Goal: Information Seeking & Learning: Learn about a topic

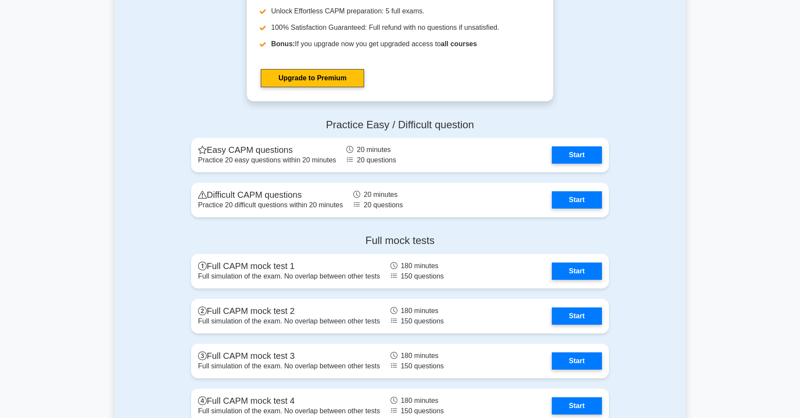
scroll to position [2055, 0]
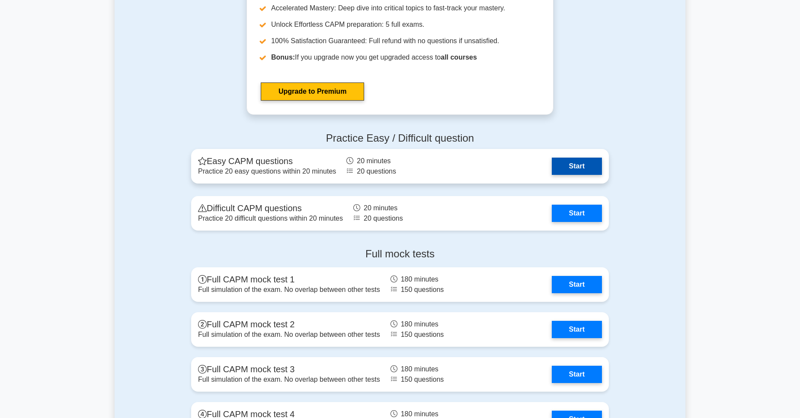
click at [571, 175] on link "Start" at bounding box center [577, 166] width 50 height 17
click at [589, 175] on link "Start" at bounding box center [577, 166] width 50 height 17
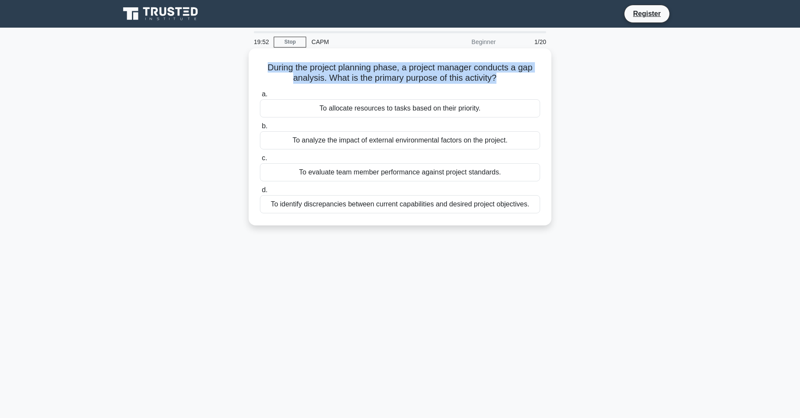
drag, startPoint x: 523, startPoint y: 146, endPoint x: 527, endPoint y: 63, distance: 83.1
click at [527, 63] on div "During the project planning phase, a project manager conducts a gap analysis. W…" at bounding box center [400, 145] width 571 height 188
click at [527, 63] on h5 "During the project planning phase, a project manager conducts a gap analysis. W…" at bounding box center [400, 73] width 282 height 22
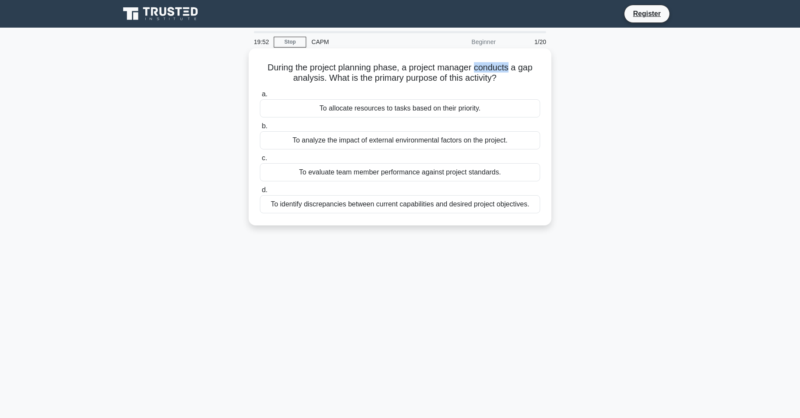
click at [527, 63] on h5 "During the project planning phase, a project manager conducts a gap analysis. W…" at bounding box center [400, 73] width 282 height 22
drag, startPoint x: 527, startPoint y: 63, endPoint x: 530, endPoint y: 77, distance: 14.3
click at [530, 77] on h5 "During the project planning phase, a project manager conducts a gap analysis. W…" at bounding box center [400, 73] width 282 height 22
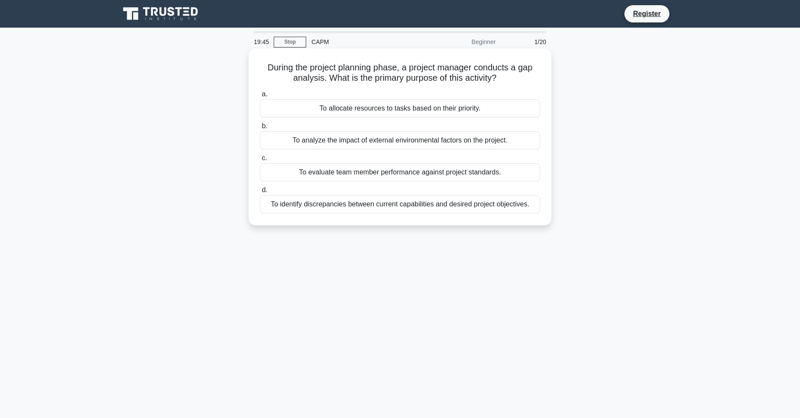
click at [507, 77] on icon ".spinner_0XTQ{transform-origin:center;animation:spinner_y6GP .75s linear infini…" at bounding box center [501, 78] width 10 height 10
drag, startPoint x: 530, startPoint y: 77, endPoint x: 444, endPoint y: 78, distance: 86.0
click at [444, 78] on h5 "During the project planning phase, a project manager conducts a gap analysis. W…" at bounding box center [400, 73] width 282 height 22
drag, startPoint x: 444, startPoint y: 78, endPoint x: 469, endPoint y: 67, distance: 26.7
click at [469, 67] on h5 "During the project planning phase, a project manager conducts a gap analysis. W…" at bounding box center [400, 73] width 282 height 22
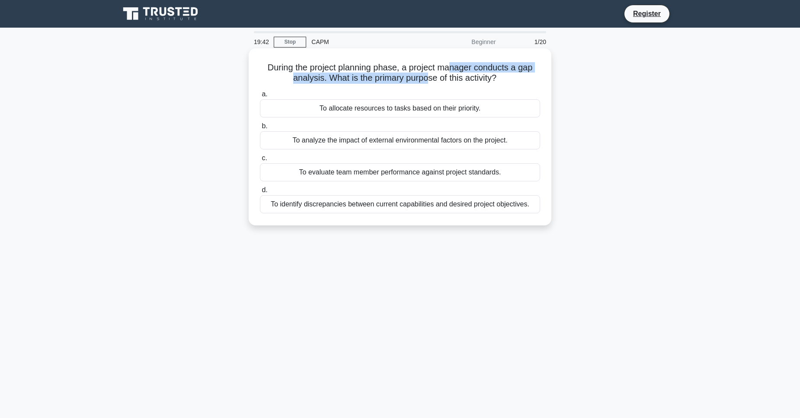
click at [469, 67] on h5 "During the project planning phase, a project manager conducts a gap analysis. W…" at bounding box center [400, 73] width 282 height 22
drag, startPoint x: 469, startPoint y: 67, endPoint x: 393, endPoint y: 83, distance: 77.7
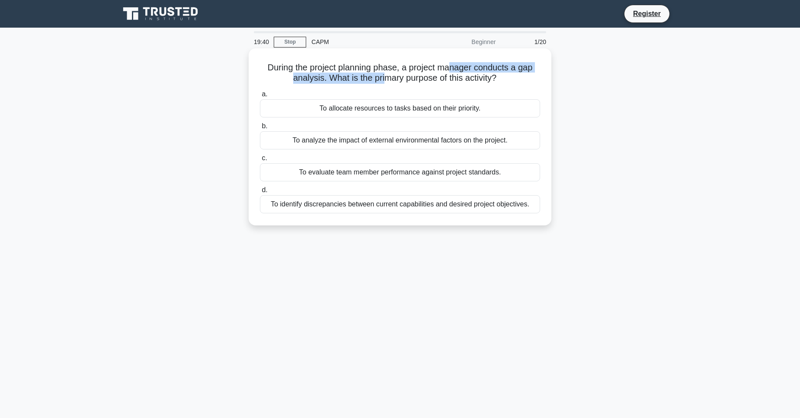
click at [393, 83] on h5 "During the project planning phase, a project manager conducts a gap analysis. W…" at bounding box center [400, 73] width 282 height 22
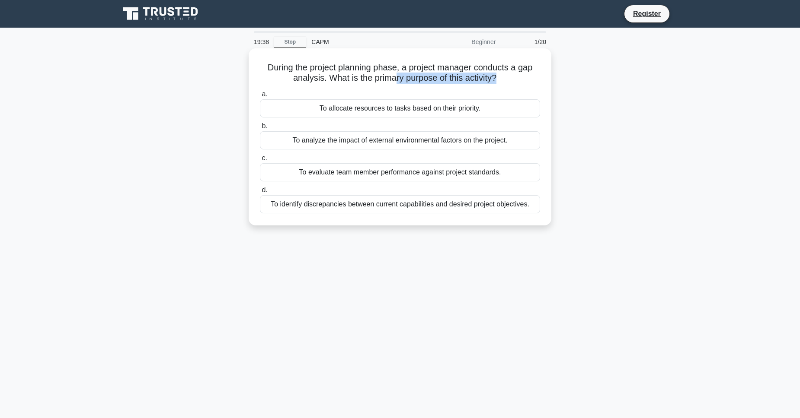
drag, startPoint x: 385, startPoint y: 86, endPoint x: 409, endPoint y: 80, distance: 25.2
click at [409, 80] on div "During the project planning phase, a project manager conducts a gap analysis. W…" at bounding box center [400, 137] width 296 height 170
click at [409, 80] on h5 "During the project planning phase, a project manager conducts a gap analysis. W…" at bounding box center [400, 73] width 282 height 22
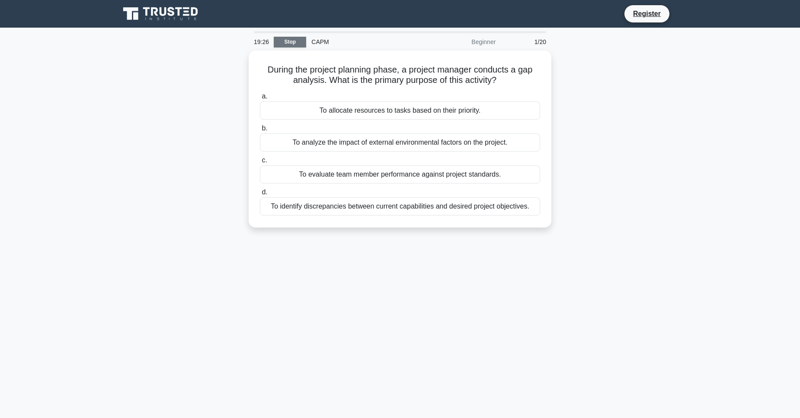
click at [297, 45] on link "Stop" at bounding box center [290, 42] width 32 height 11
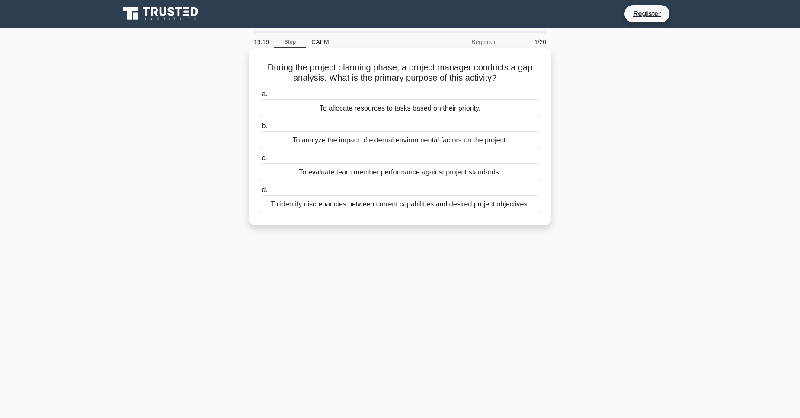
click at [363, 93] on label "a. To allocate resources to tasks based on their priority." at bounding box center [400, 103] width 280 height 29
click at [260, 93] on input "a. To allocate resources to tasks based on their priority." at bounding box center [260, 95] width 0 height 6
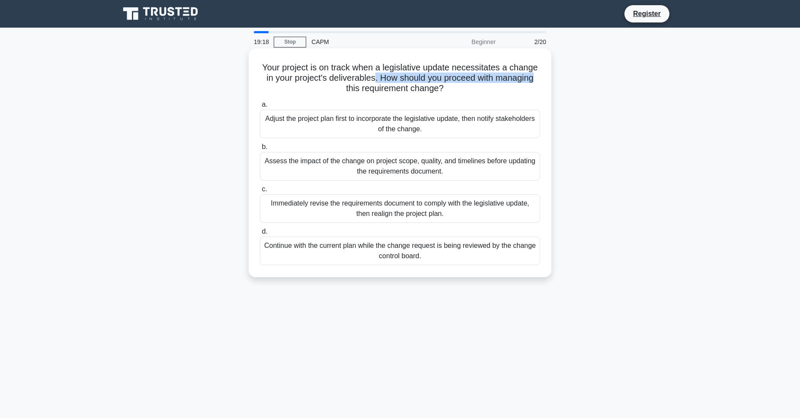
drag, startPoint x: 366, startPoint y: 91, endPoint x: 426, endPoint y: 80, distance: 60.7
click at [426, 80] on h5 "Your project is on track when a legislative update necessitates a change in you…" at bounding box center [400, 78] width 282 height 32
click at [453, 167] on div "Assess the impact of the change on project scope, quality, and timelines before…" at bounding box center [400, 166] width 280 height 29
click at [260, 150] on input "b. Assess the impact of the change on project scope, quality, and timelines bef…" at bounding box center [260, 147] width 0 height 6
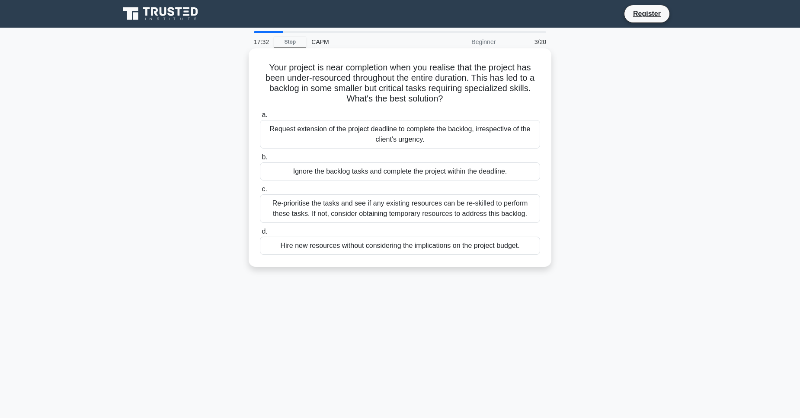
click at [465, 220] on div "Re-prioritise the tasks and see if any existing resources can be re-skilled to …" at bounding box center [400, 209] width 280 height 29
click at [260, 192] on input "c. Re-prioritise the tasks and see if any existing resources can be re-skilled …" at bounding box center [260, 190] width 0 height 6
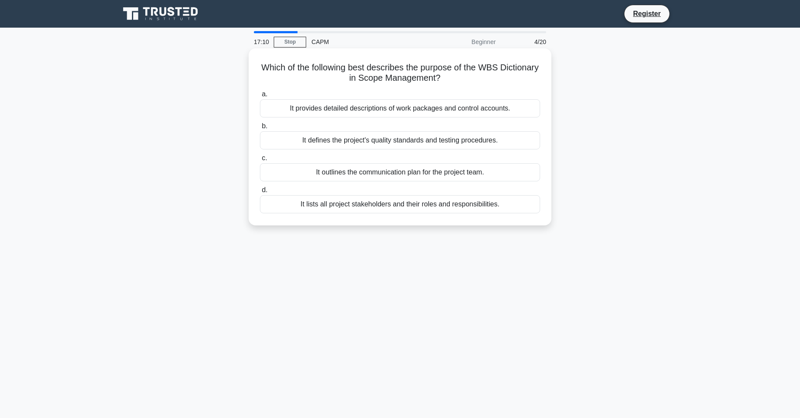
click at [405, 112] on div "It provides detailed descriptions of work packages and control accounts." at bounding box center [400, 108] width 280 height 18
click at [260, 97] on input "a. It provides detailed descriptions of work packages and control accounts." at bounding box center [260, 95] width 0 height 6
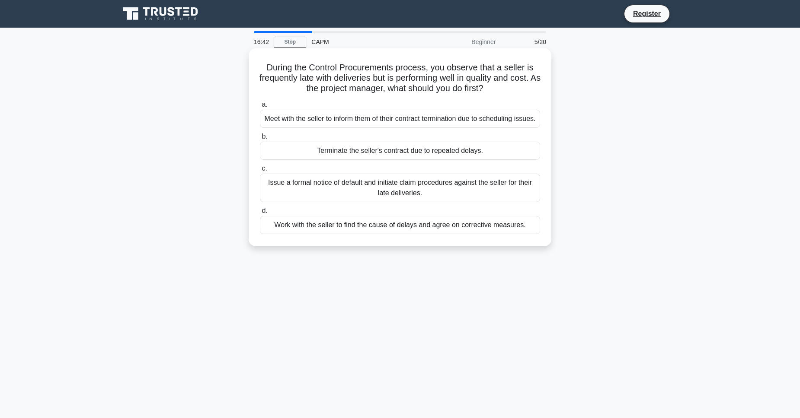
click at [438, 234] on div "Work with the seller to find the cause of delays and agree on corrective measur…" at bounding box center [400, 225] width 280 height 18
click at [260, 214] on input "d. Work with the seller to find the cause of delays and agree on corrective mea…" at bounding box center [260, 211] width 0 height 6
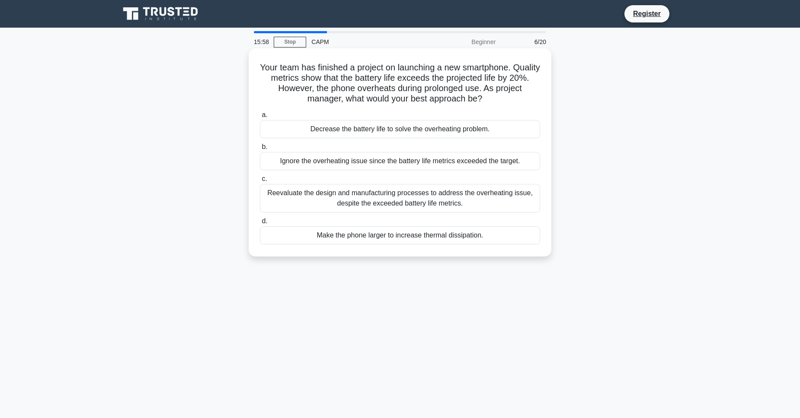
click at [489, 213] on div "Reevaluate the design and manufacturing processes to address the overheating is…" at bounding box center [400, 198] width 280 height 29
click at [260, 182] on input "c. Reevaluate the design and manufacturing processes to address the overheating…" at bounding box center [260, 179] width 0 height 6
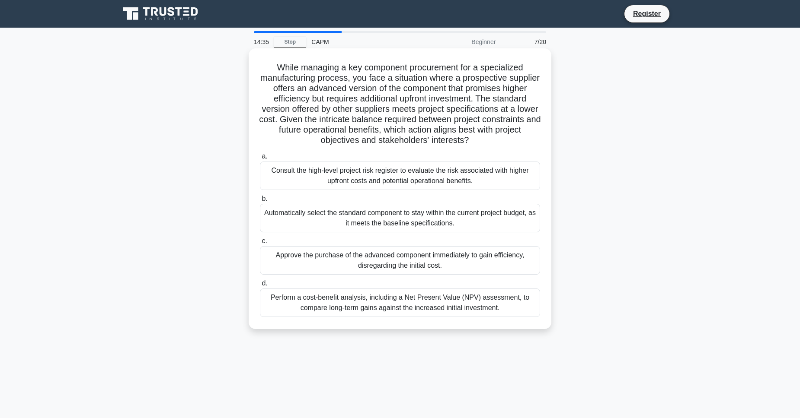
click at [416, 317] on div "Perform a cost-benefit analysis, including a Net Present Value (NPV) assessment…" at bounding box center [400, 303] width 280 height 29
click at [260, 287] on input "d. Perform a cost-benefit analysis, including a Net Present Value (NPV) assessm…" at bounding box center [260, 284] width 0 height 6
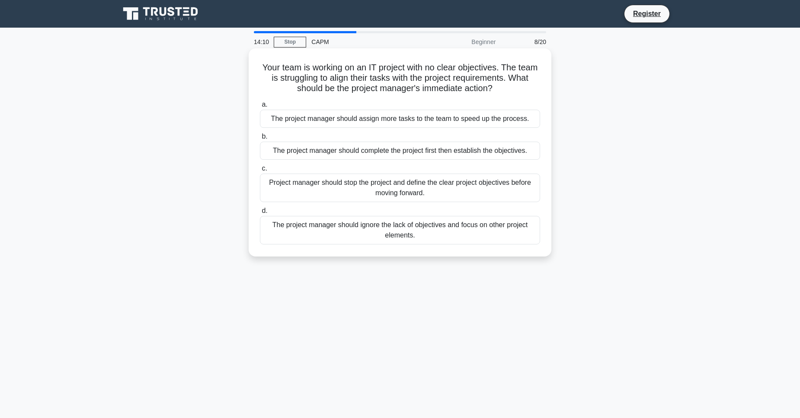
click at [423, 202] on div "Project manager should stop the project and define the clear project objectives…" at bounding box center [400, 188] width 280 height 29
click at [260, 172] on input "c. Project manager should stop the project and define the clear project objecti…" at bounding box center [260, 169] width 0 height 6
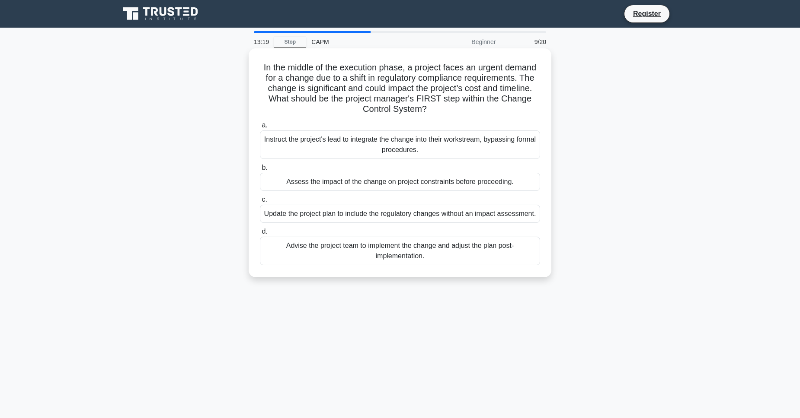
click at [447, 184] on div "Assess the impact of the change on project constraints before proceeding." at bounding box center [400, 182] width 280 height 18
click at [260, 171] on input "b. Assess the impact of the change on project constraints before proceeding." at bounding box center [260, 168] width 0 height 6
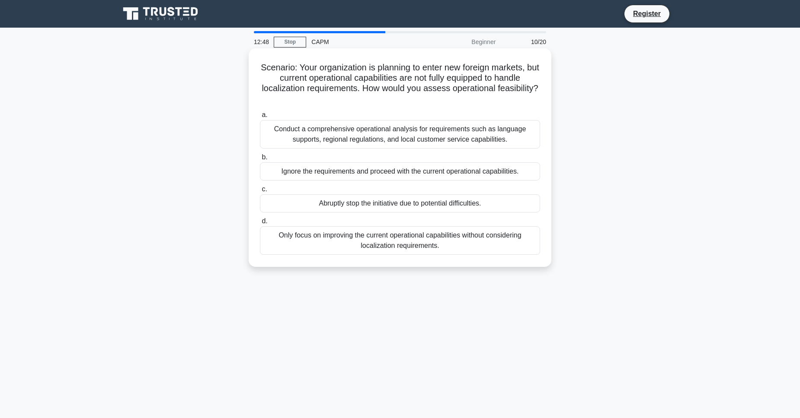
click at [434, 136] on div "Conduct a comprehensive operational analysis for requirements such as language …" at bounding box center [400, 134] width 280 height 29
click at [260, 118] on input "a. Conduct a comprehensive operational analysis for requirements such as langua…" at bounding box center [260, 115] width 0 height 6
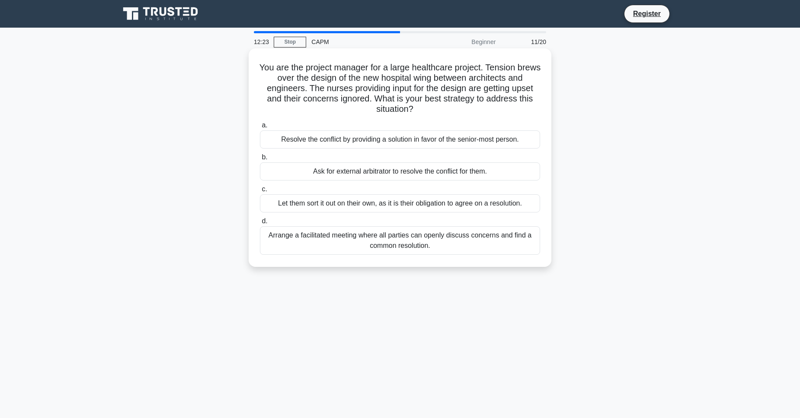
click at [417, 245] on div "Arrange a facilitated meeting where all parties can openly discuss concerns and…" at bounding box center [400, 241] width 280 height 29
click at [260, 224] on input "d. Arrange a facilitated meeting where all parties can openly discuss concerns …" at bounding box center [260, 222] width 0 height 6
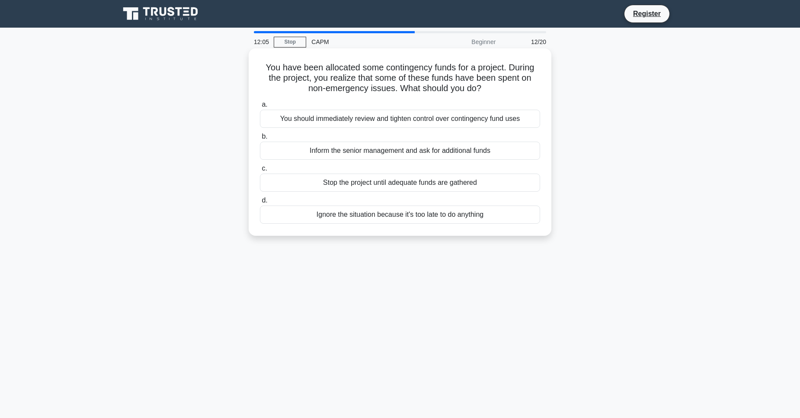
click at [417, 128] on div "You should immediately review and tighten control over contingency fund uses" at bounding box center [400, 119] width 280 height 18
click at [260, 108] on input "a. You should immediately review and tighten control over contingency fund uses" at bounding box center [260, 105] width 0 height 6
click at [414, 152] on div "Implement team-building activities to improve team morale and cohesion." at bounding box center [400, 151] width 280 height 18
click at [260, 140] on input "b. Implement team-building activities to improve team morale and cohesion." at bounding box center [260, 137] width 0 height 6
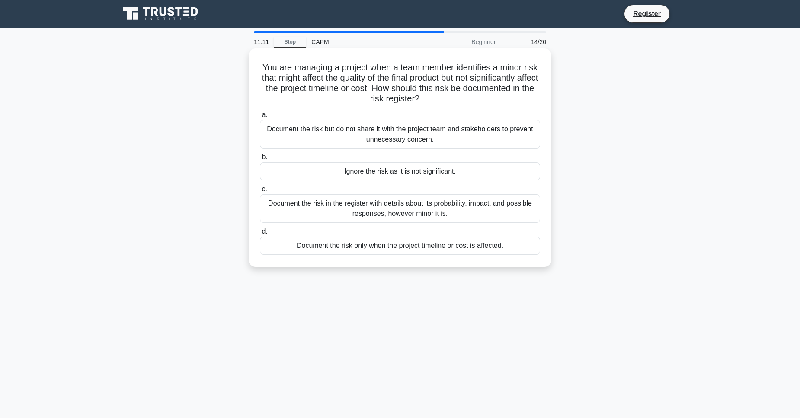
click at [428, 212] on div "Document the risk in the register with details about its probability, impact, a…" at bounding box center [400, 209] width 280 height 29
click at [260, 192] on input "c. Document the risk in the register with details about its probability, impact…" at bounding box center [260, 190] width 0 height 6
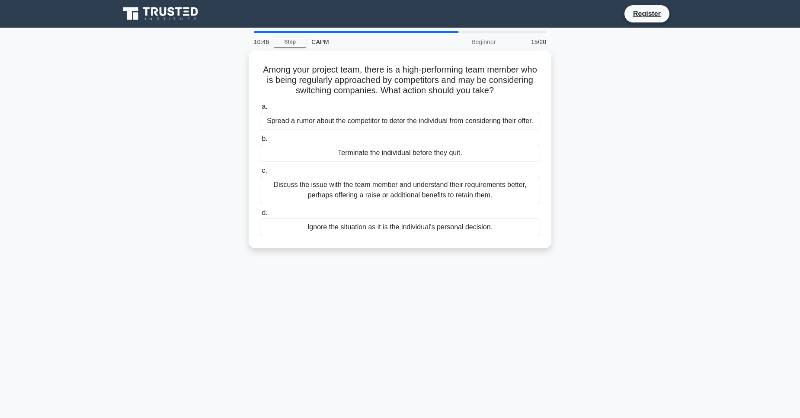
click at [428, 204] on div "Discuss the issue with the team member and understand their requirements better…" at bounding box center [400, 190] width 280 height 29
click at [260, 174] on input "c. Discuss the issue with the team member and understand their requirements bet…" at bounding box center [260, 171] width 0 height 6
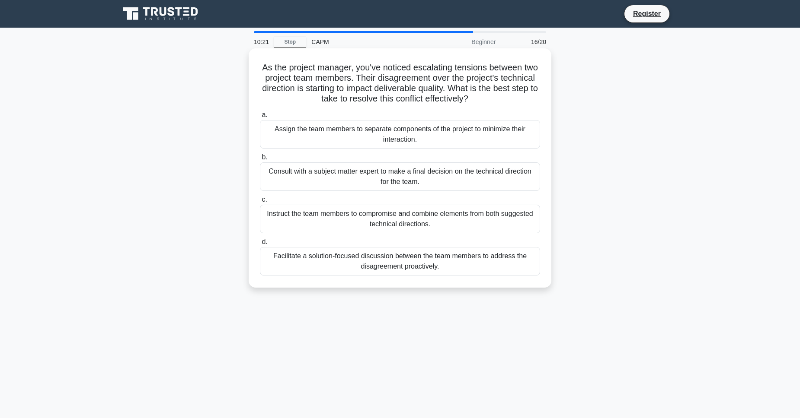
click at [440, 275] on div "Facilitate a solution-focused discussion between the team members to address th…" at bounding box center [400, 261] width 280 height 29
click at [260, 245] on input "d. Facilitate a solution-focused discussion between the team members to address…" at bounding box center [260, 242] width 0 height 6
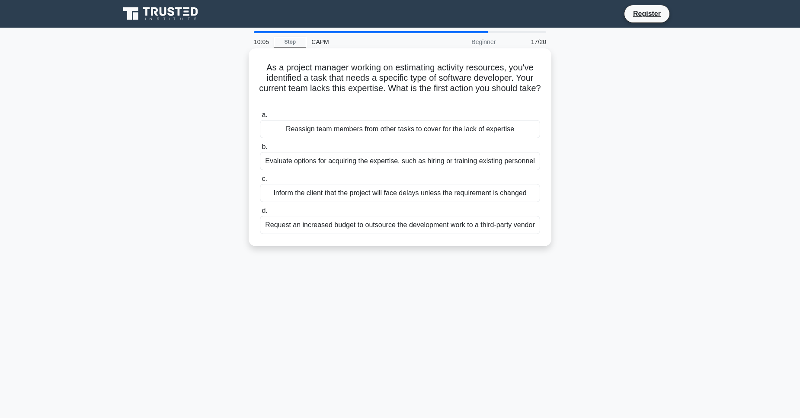
click at [479, 156] on div "Evaluate options for acquiring the expertise, such as hiring or training existi…" at bounding box center [400, 161] width 280 height 18
click at [260, 150] on input "b. Evaluate options for acquiring the expertise, such as hiring or training exi…" at bounding box center [260, 147] width 0 height 6
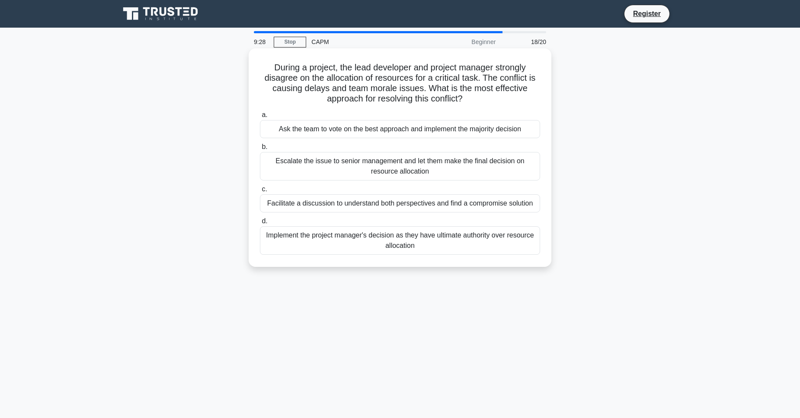
click at [428, 213] on div "Facilitate a discussion to understand both perspectives and find a compromise s…" at bounding box center [400, 204] width 280 height 18
click at [260, 192] on input "c. Facilitate a discussion to understand both perspectives and find a compromis…" at bounding box center [260, 190] width 0 height 6
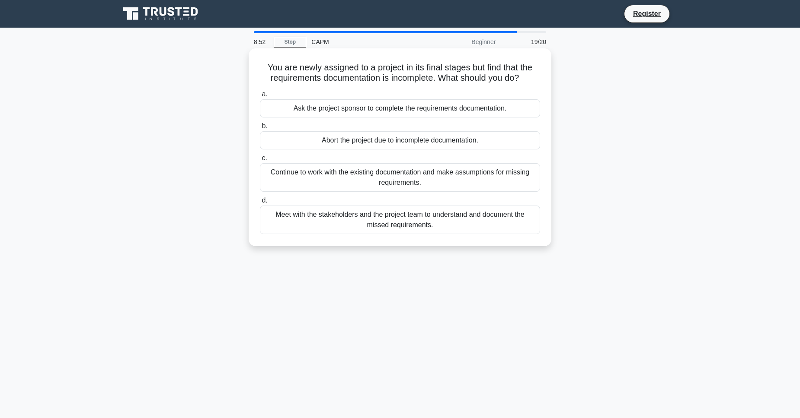
click at [467, 234] on div "Meet with the stakeholders and the project team to understand and document the …" at bounding box center [400, 220] width 280 height 29
click at [260, 204] on input "d. Meet with the stakeholders and the project team to understand and document t…" at bounding box center [260, 201] width 0 height 6
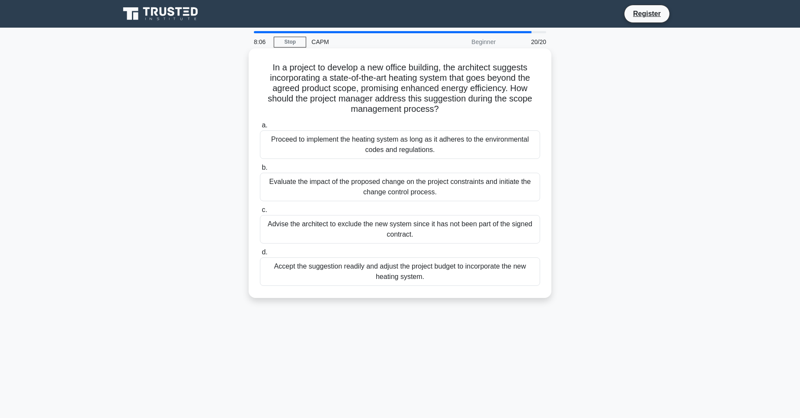
click at [463, 196] on div "Evaluate the impact of the proposed change on the project constraints and initi…" at bounding box center [400, 187] width 280 height 29
click at [260, 171] on input "b. Evaluate the impact of the proposed change on the project constraints and in…" at bounding box center [260, 168] width 0 height 6
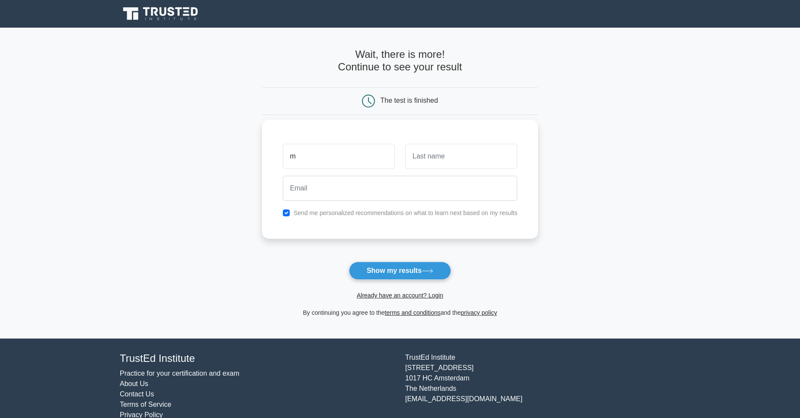
type input "m"
click at [432, 156] on input "text" at bounding box center [461, 156] width 112 height 25
type input "2"
type input "w"
click at [381, 182] on input "email" at bounding box center [400, 188] width 235 height 25
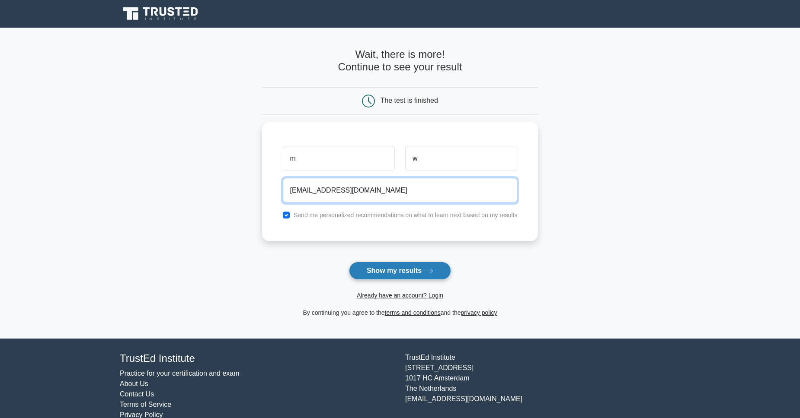
type input "[EMAIL_ADDRESS][DOMAIN_NAME]"
click at [415, 273] on button "Show my results" at bounding box center [400, 271] width 102 height 18
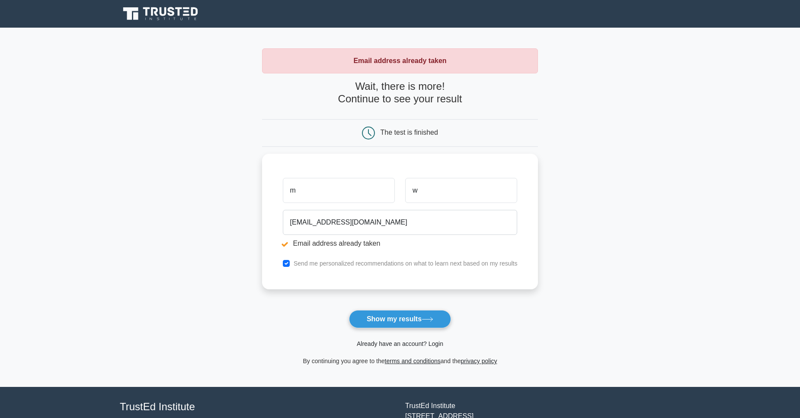
click at [430, 344] on link "Already have an account? Login" at bounding box center [400, 344] width 86 height 7
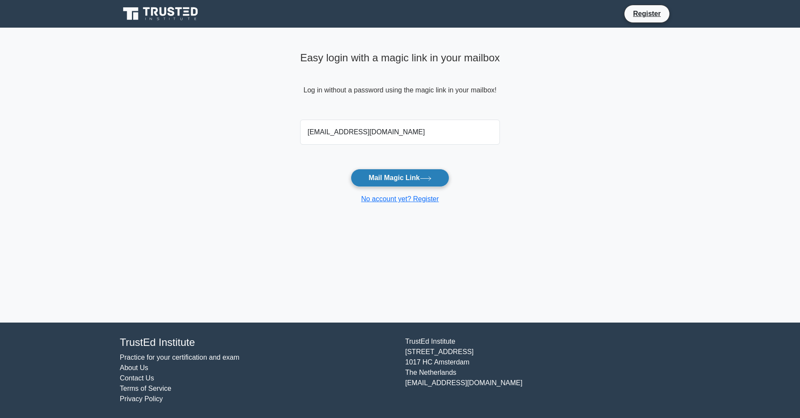
type input "majidwaleed10@gmail.com"
click at [415, 174] on button "Mail Magic Link" at bounding box center [400, 178] width 98 height 18
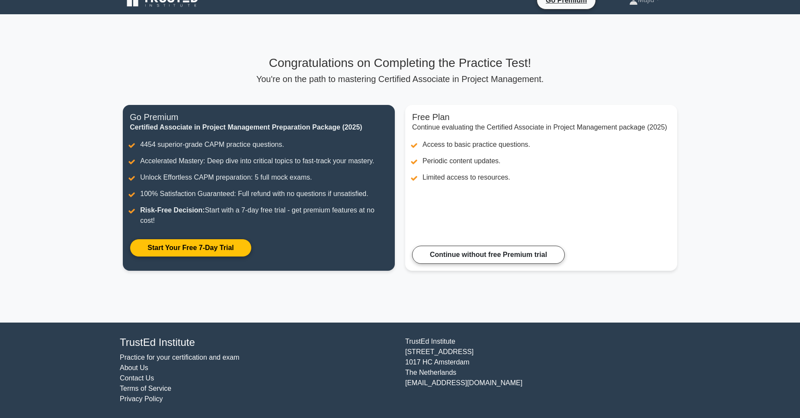
scroll to position [45, 0]
